Goal: Find specific page/section: Find specific page/section

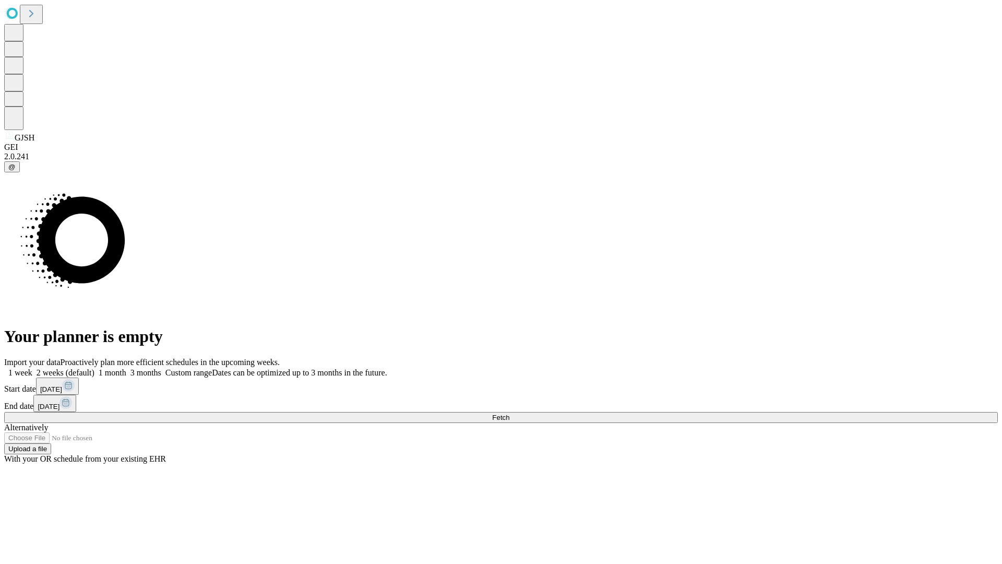
click at [510, 413] on span "Fetch" at bounding box center [500, 417] width 17 height 8
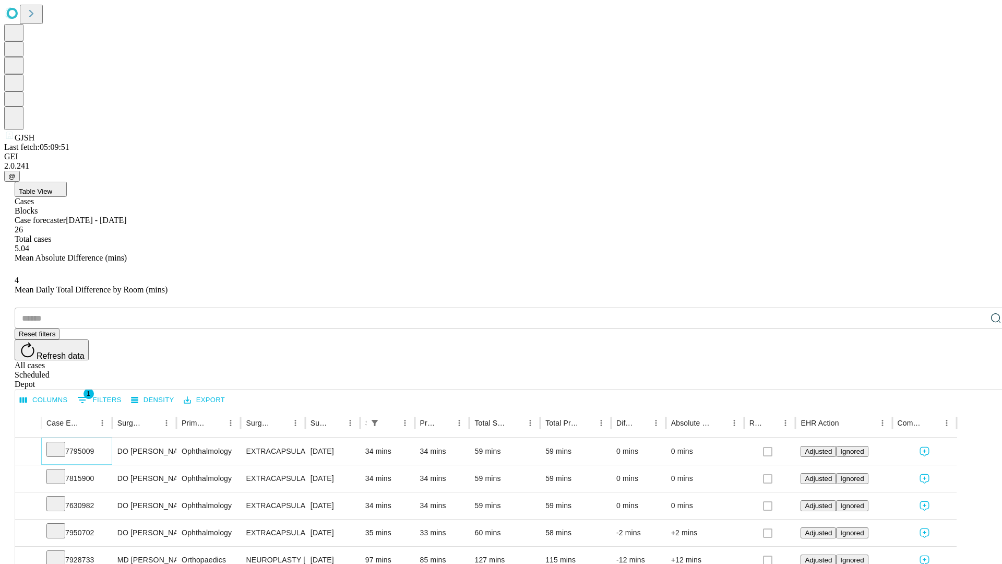
click at [61, 443] on icon at bounding box center [56, 448] width 10 height 10
